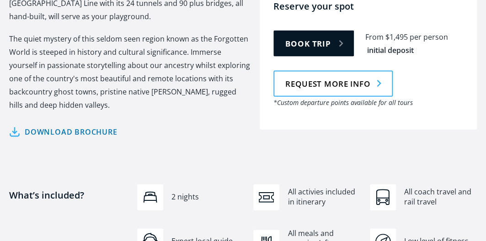
scroll to position [522, 0]
click at [365, 229] on div "Low level of fitness" at bounding box center [423, 244] width 116 height 30
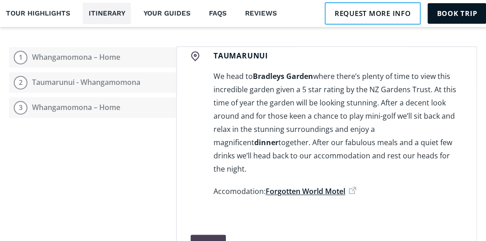
scroll to position [186, 0]
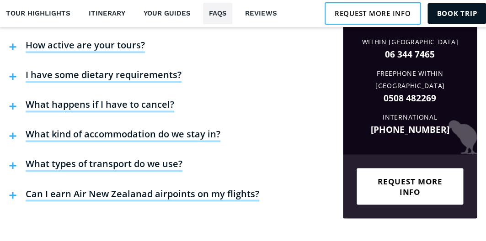
scroll to position [2251, 0]
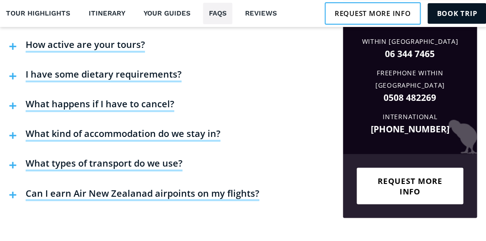
click at [397, 226] on div "Frequently asked questions Can you collect me from my door? Yes, it would be ou…" at bounding box center [243, 81] width 486 height 355
click at [430, 168] on link "Request more info" at bounding box center [409, 186] width 106 height 37
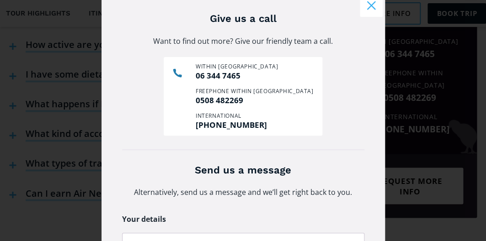
scroll to position [36, 0]
click at [367, 4] on button "Close modal" at bounding box center [371, 5] width 23 height 23
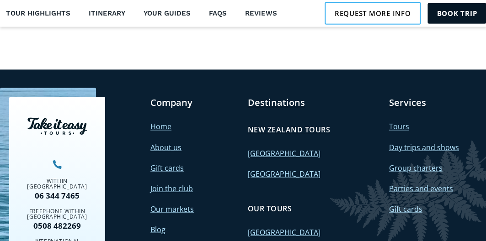
scroll to position [3262, 0]
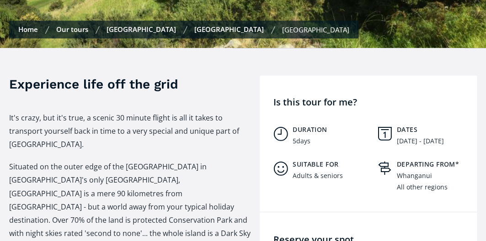
scroll to position [299, 0]
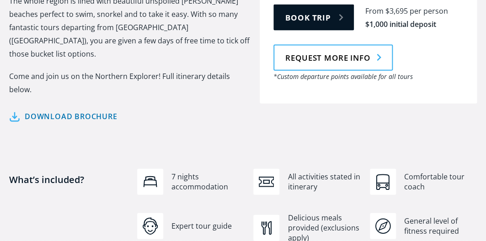
scroll to position [547, 0]
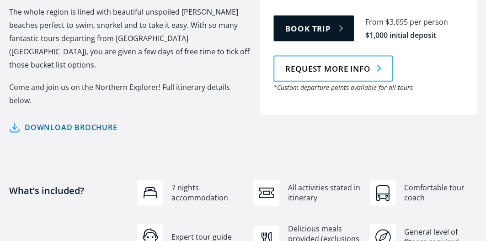
click at [102, 121] on link "Download brochure" at bounding box center [63, 127] width 108 height 13
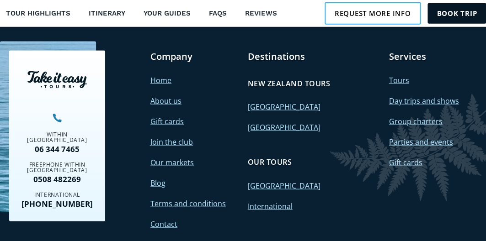
scroll to position [3354, 0]
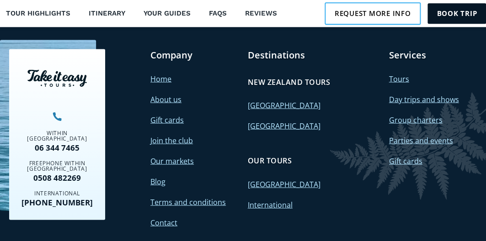
click at [278, 200] on link "International" at bounding box center [270, 205] width 45 height 10
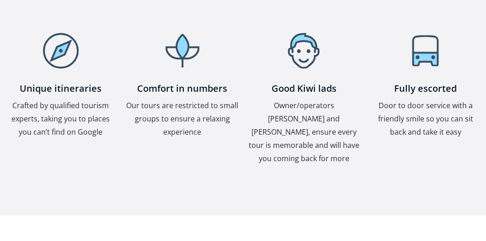
scroll to position [1144, 0]
